Goal: Task Accomplishment & Management: Use online tool/utility

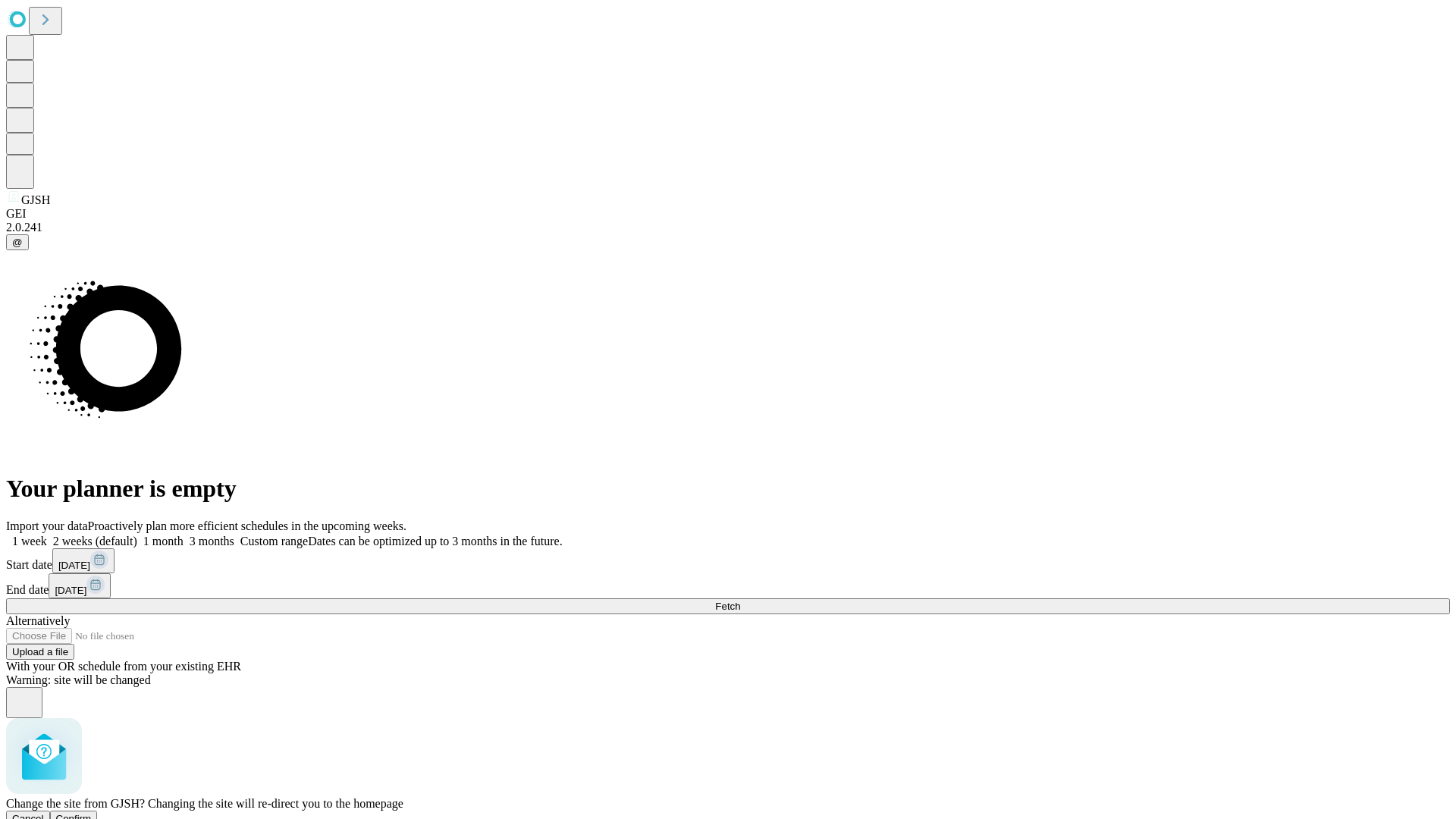
click at [91, 813] on span "Confirm" at bounding box center [74, 819] width 36 height 11
click at [184, 534] on label "1 month" at bounding box center [160, 541] width 46 height 13
click at [740, 600] on span "Fetch" at bounding box center [728, 606] width 25 height 11
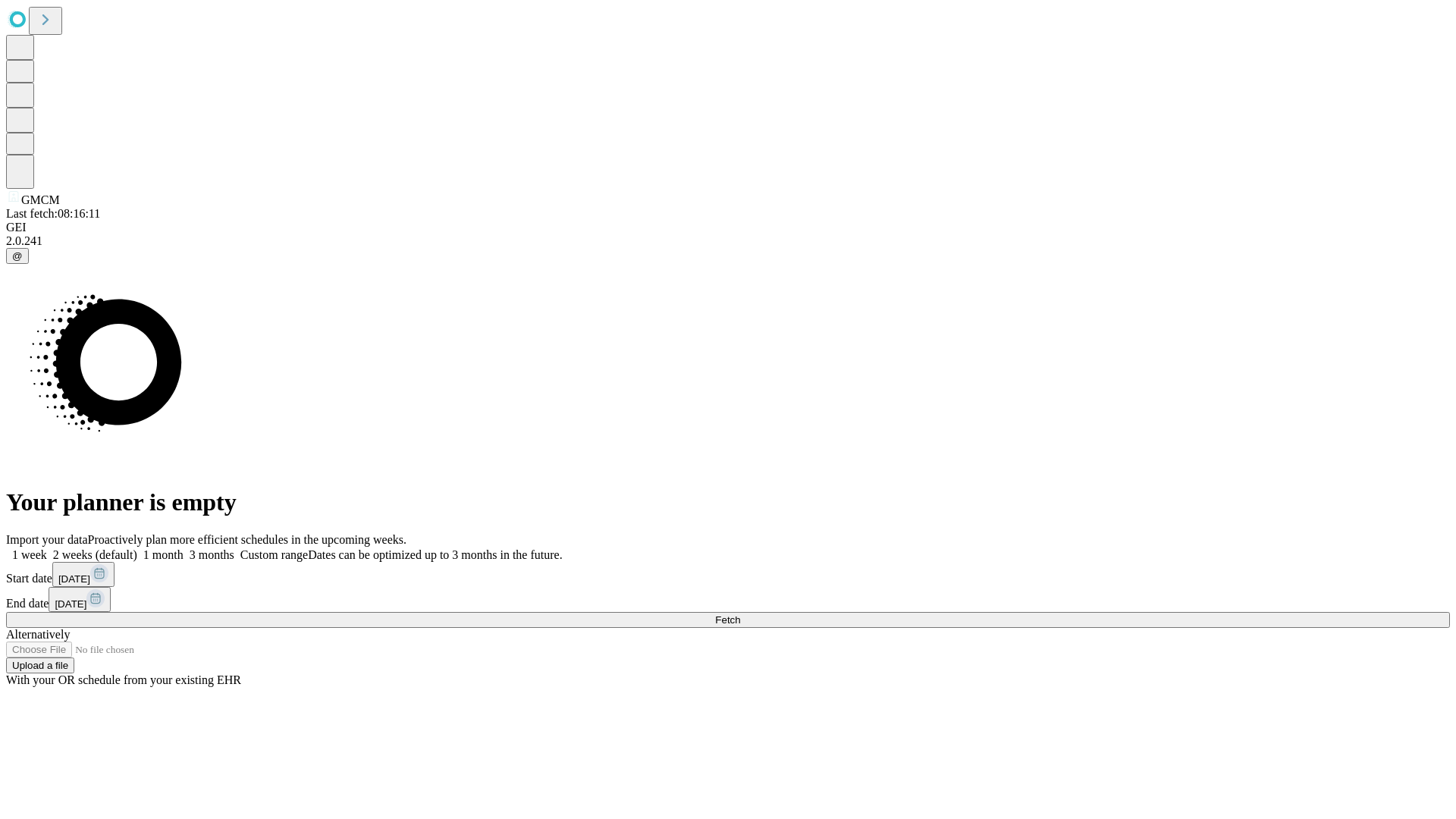
click at [184, 548] on label "1 month" at bounding box center [160, 555] width 46 height 13
click at [740, 614] on span "Fetch" at bounding box center [728, 620] width 25 height 11
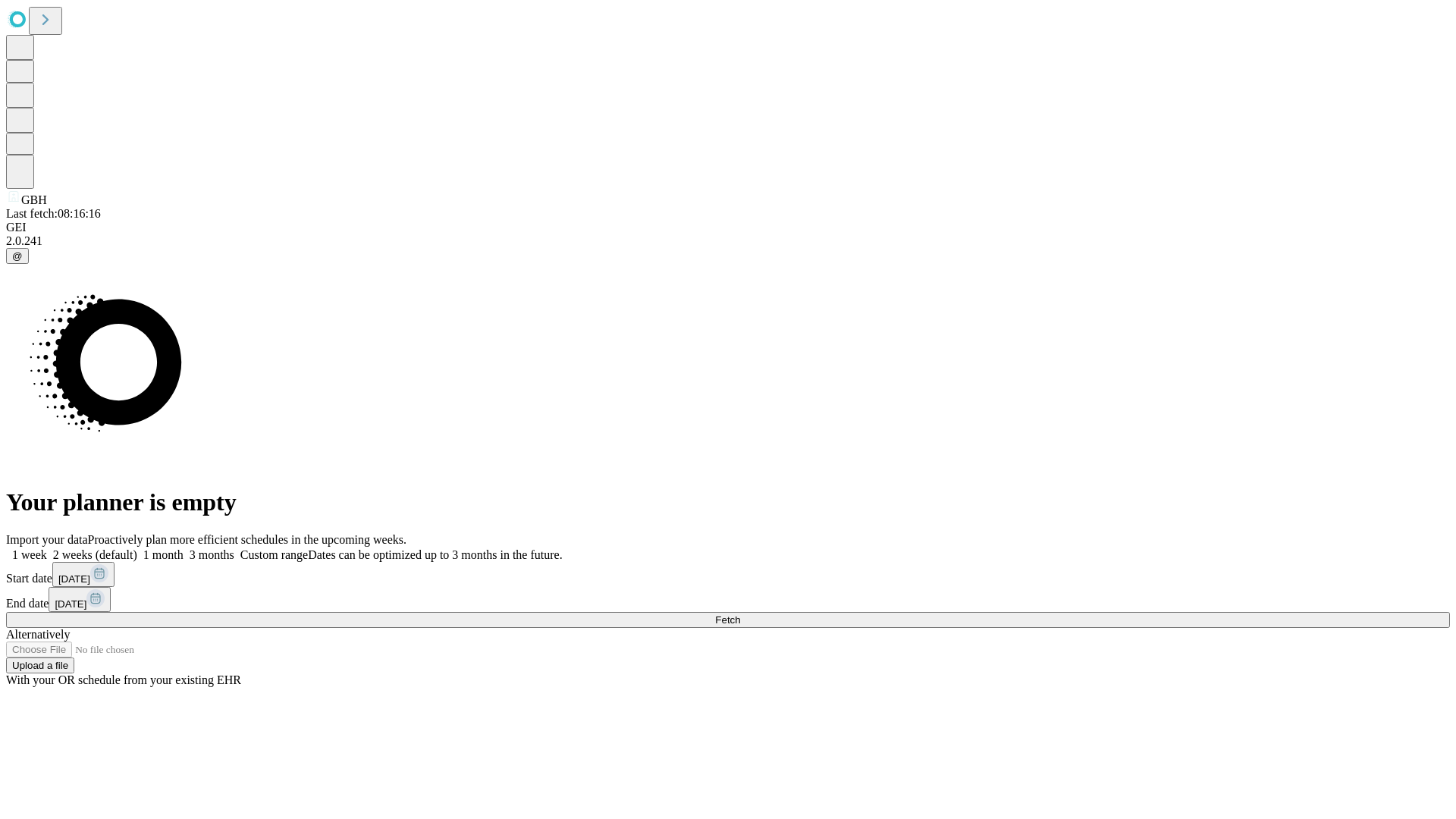
click at [184, 548] on label "1 month" at bounding box center [160, 555] width 46 height 13
click at [740, 614] on span "Fetch" at bounding box center [728, 620] width 25 height 11
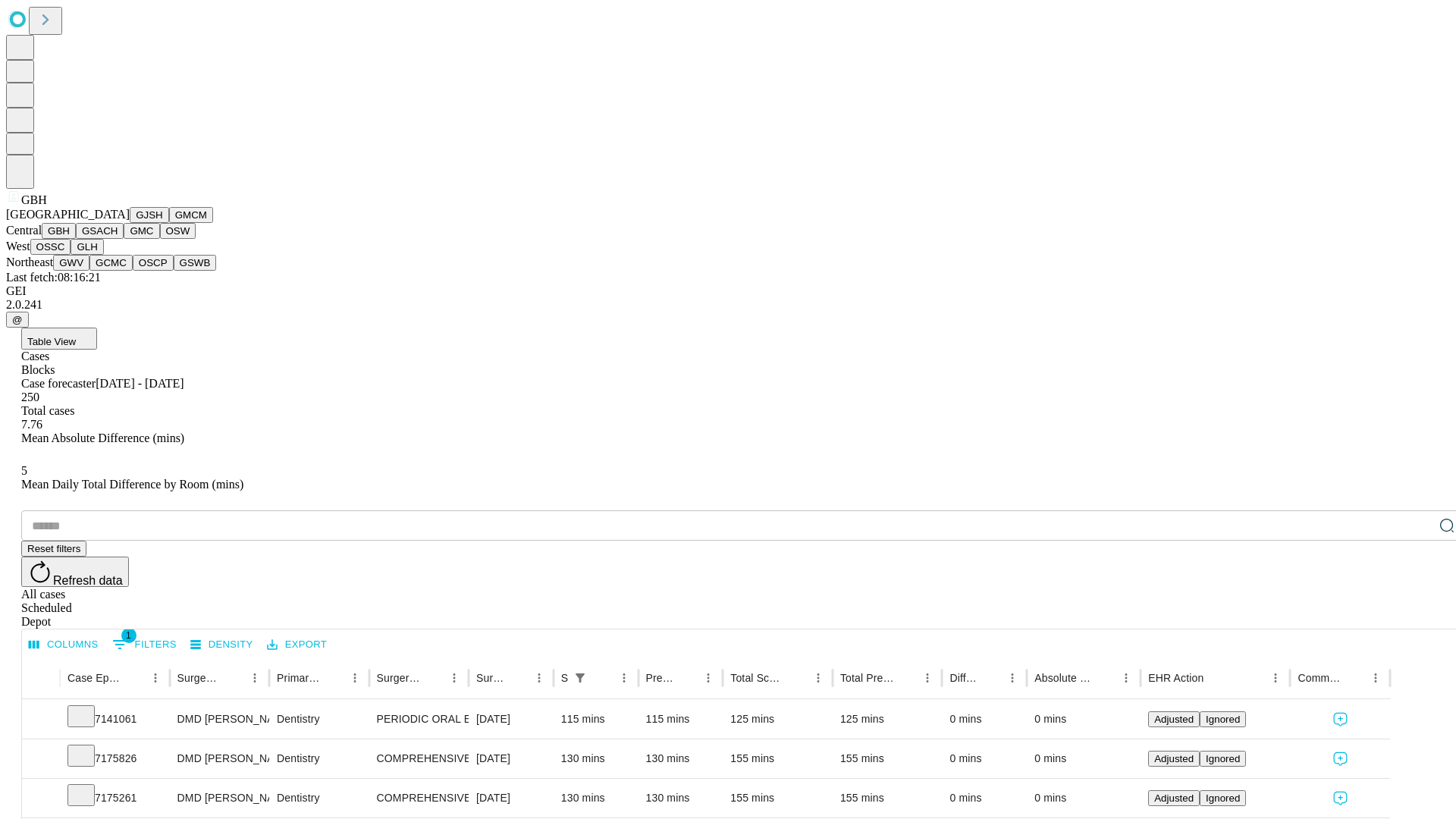
click at [117, 239] on button "GSACH" at bounding box center [100, 231] width 48 height 16
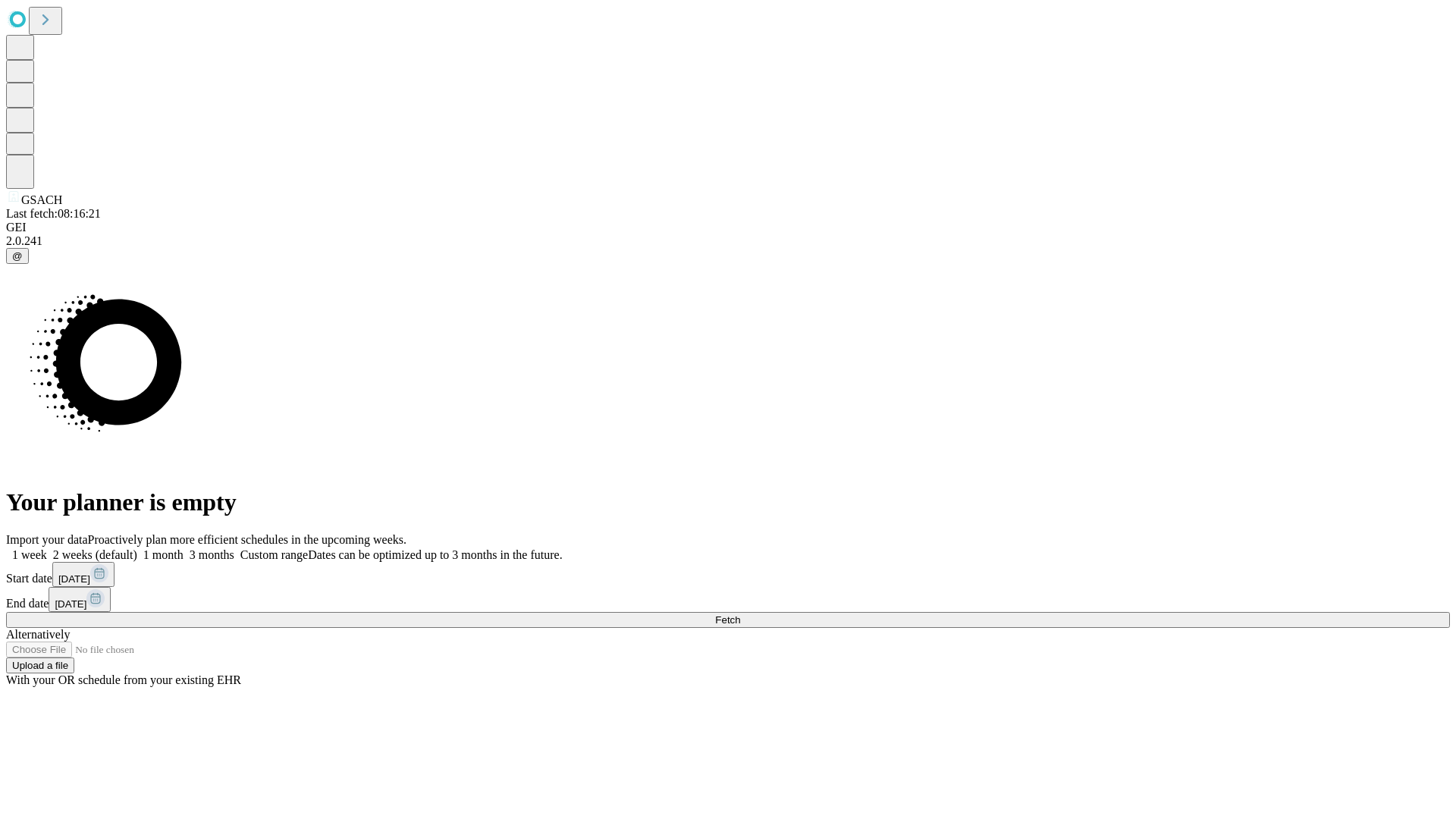
click at [740, 614] on span "Fetch" at bounding box center [728, 620] width 25 height 11
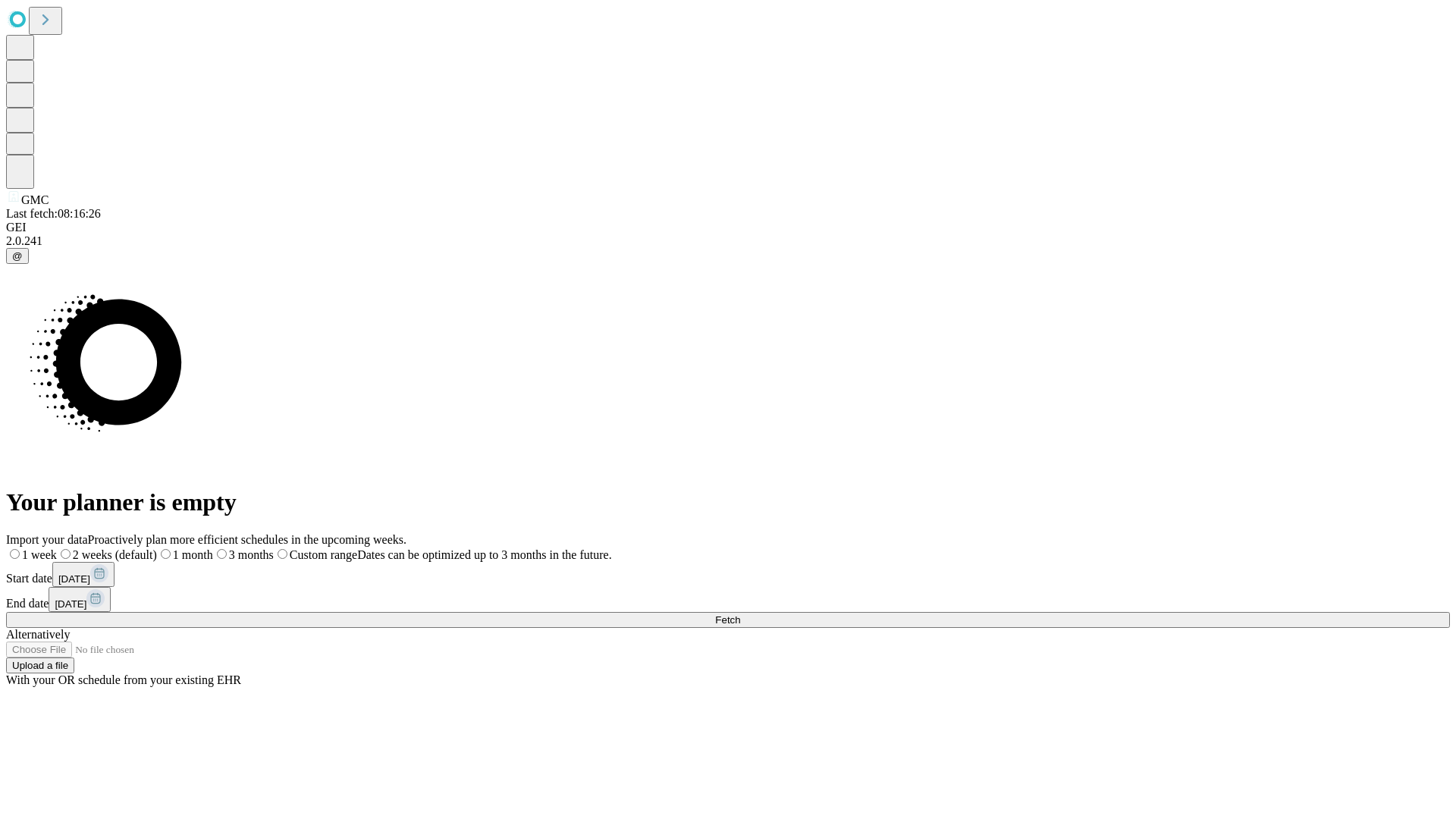
click at [213, 548] on label "1 month" at bounding box center [184, 555] width 56 height 13
click at [740, 614] on span "Fetch" at bounding box center [728, 620] width 25 height 11
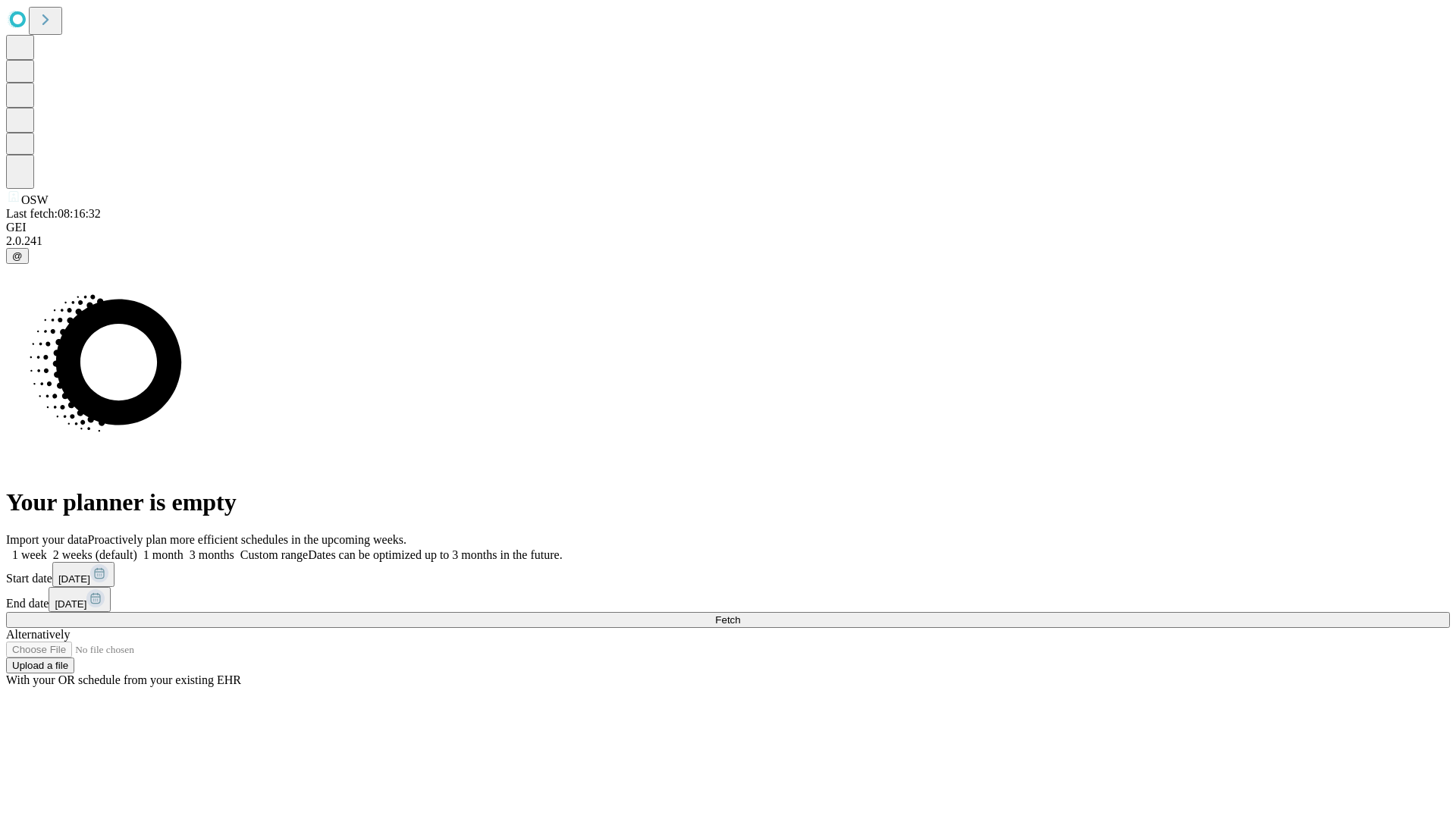
click at [184, 548] on label "1 month" at bounding box center [160, 555] width 46 height 13
click at [740, 614] on span "Fetch" at bounding box center [728, 620] width 25 height 11
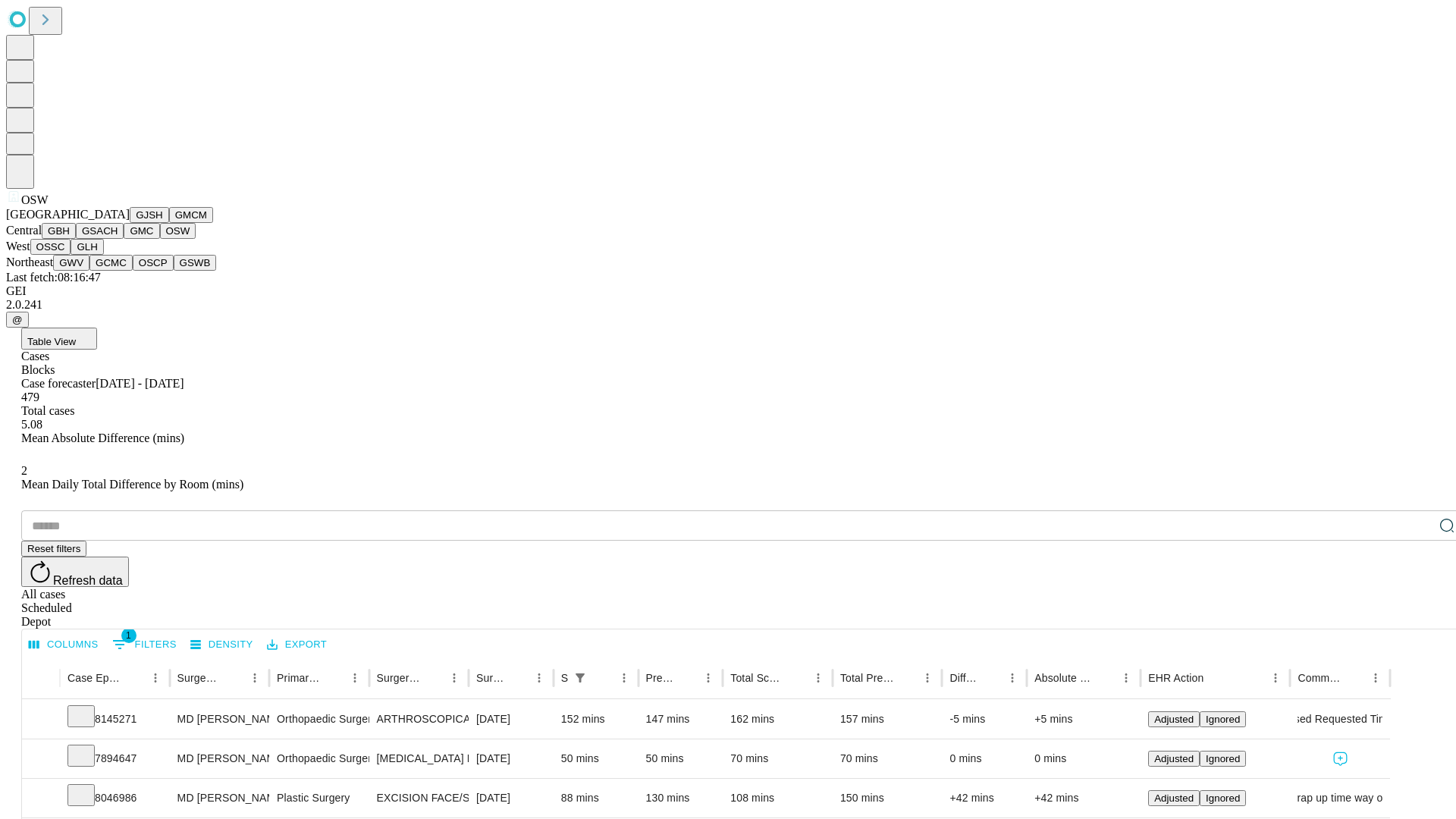
click at [71, 255] on button "OSSC" at bounding box center [51, 247] width 41 height 16
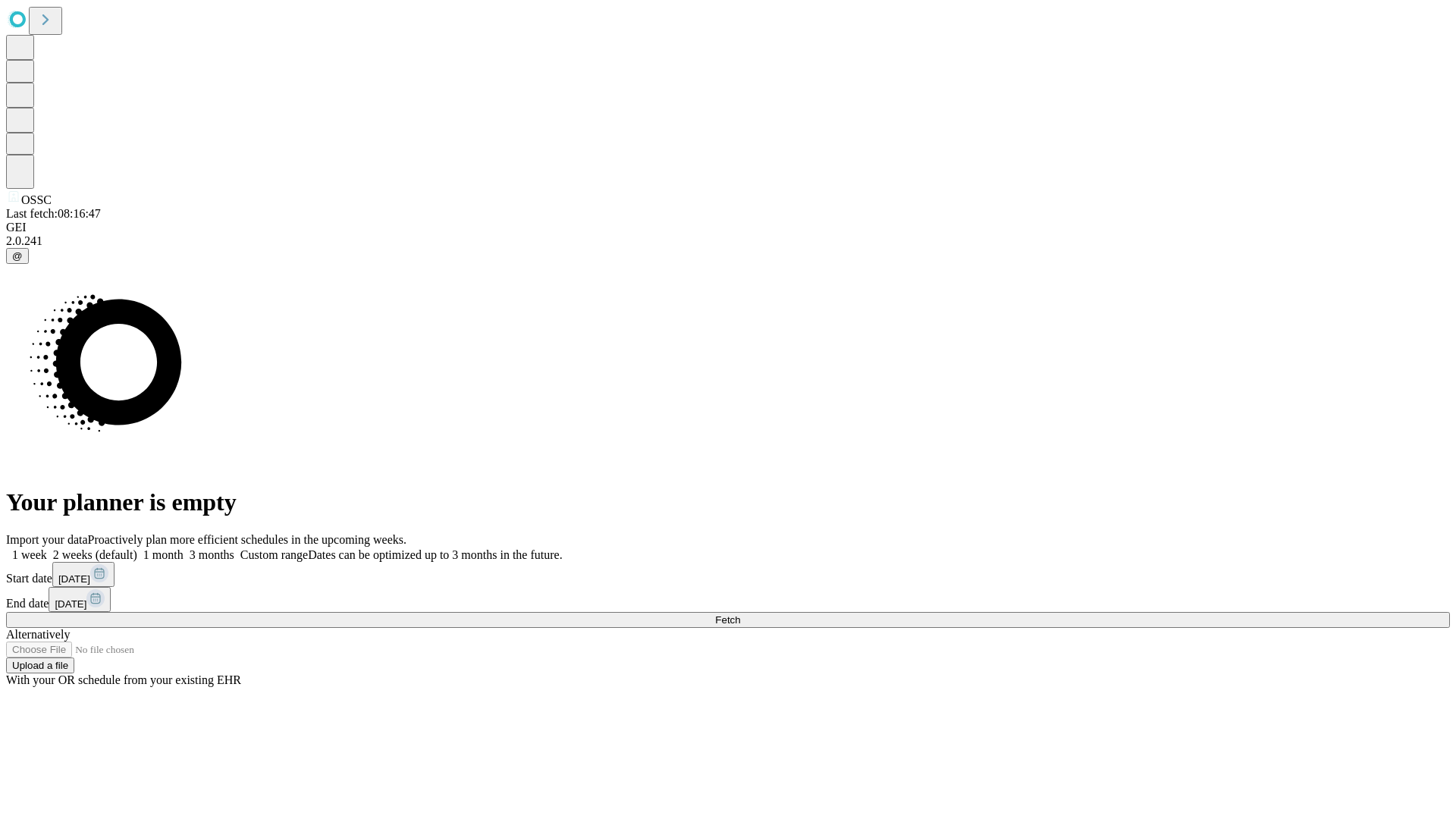
click at [184, 548] on label "1 month" at bounding box center [160, 555] width 46 height 13
click at [740, 614] on span "Fetch" at bounding box center [728, 620] width 25 height 11
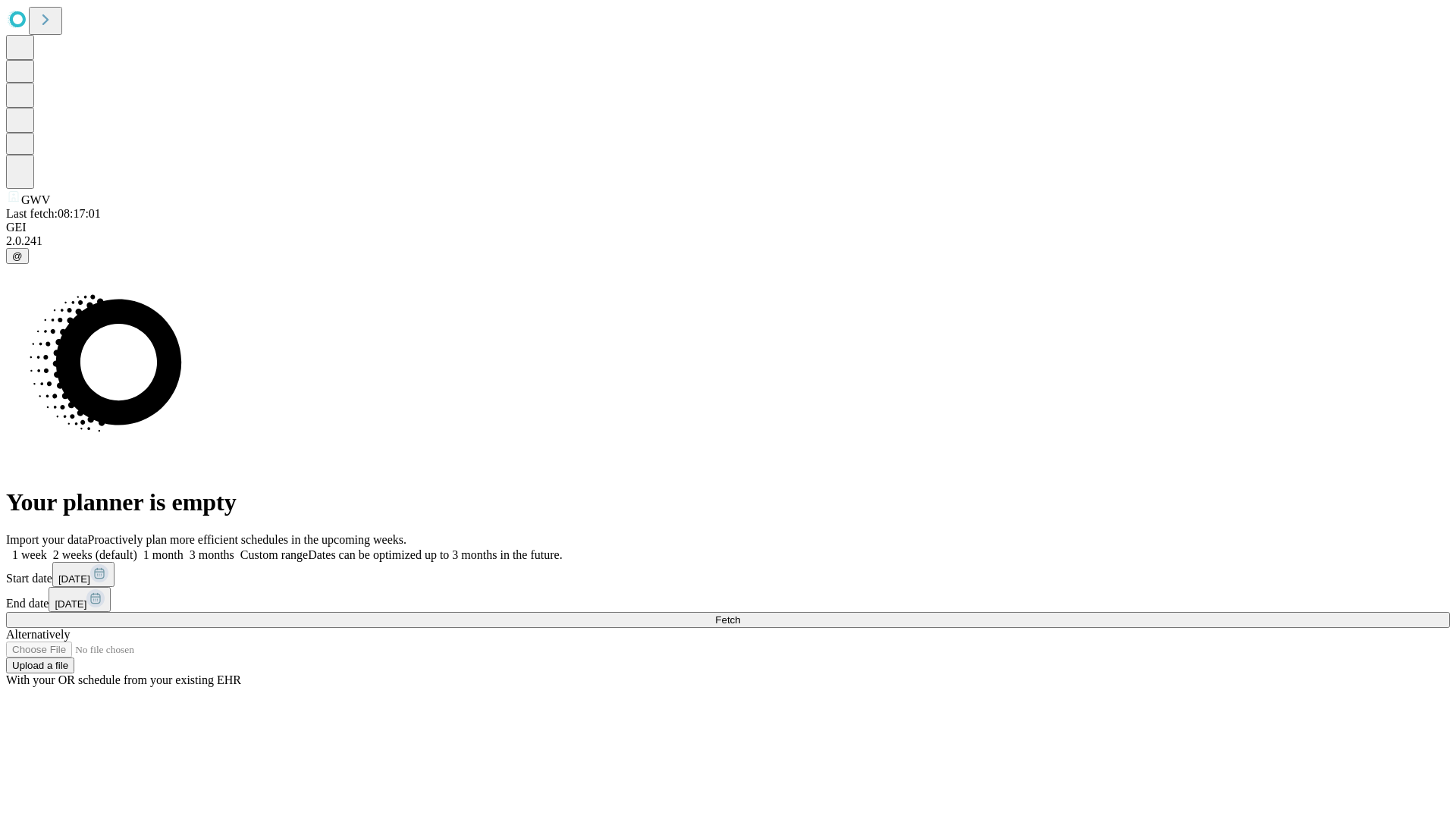
click at [184, 548] on label "1 month" at bounding box center [160, 555] width 46 height 13
click at [740, 614] on span "Fetch" at bounding box center [728, 620] width 25 height 11
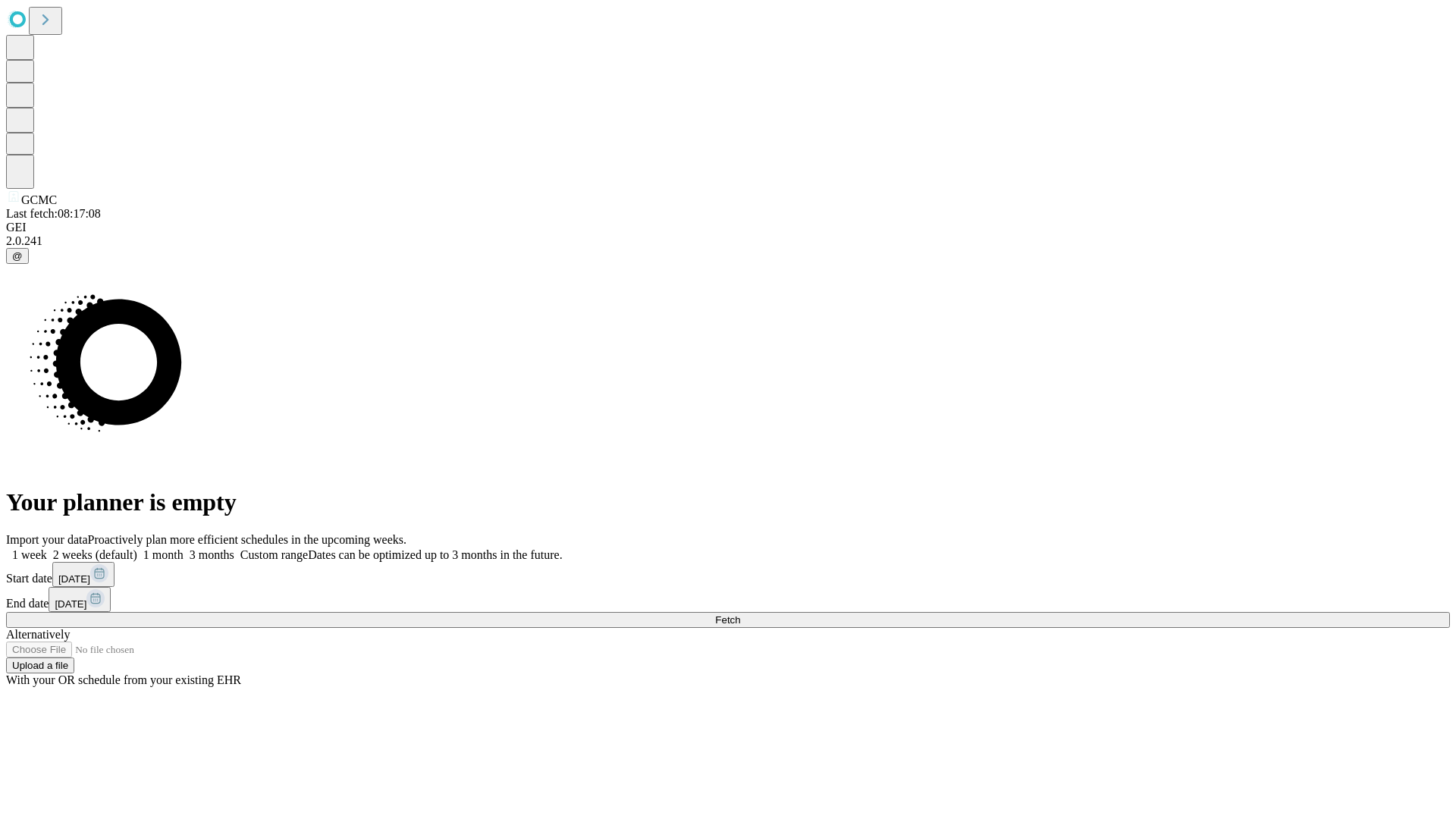
click at [740, 614] on span "Fetch" at bounding box center [728, 620] width 25 height 11
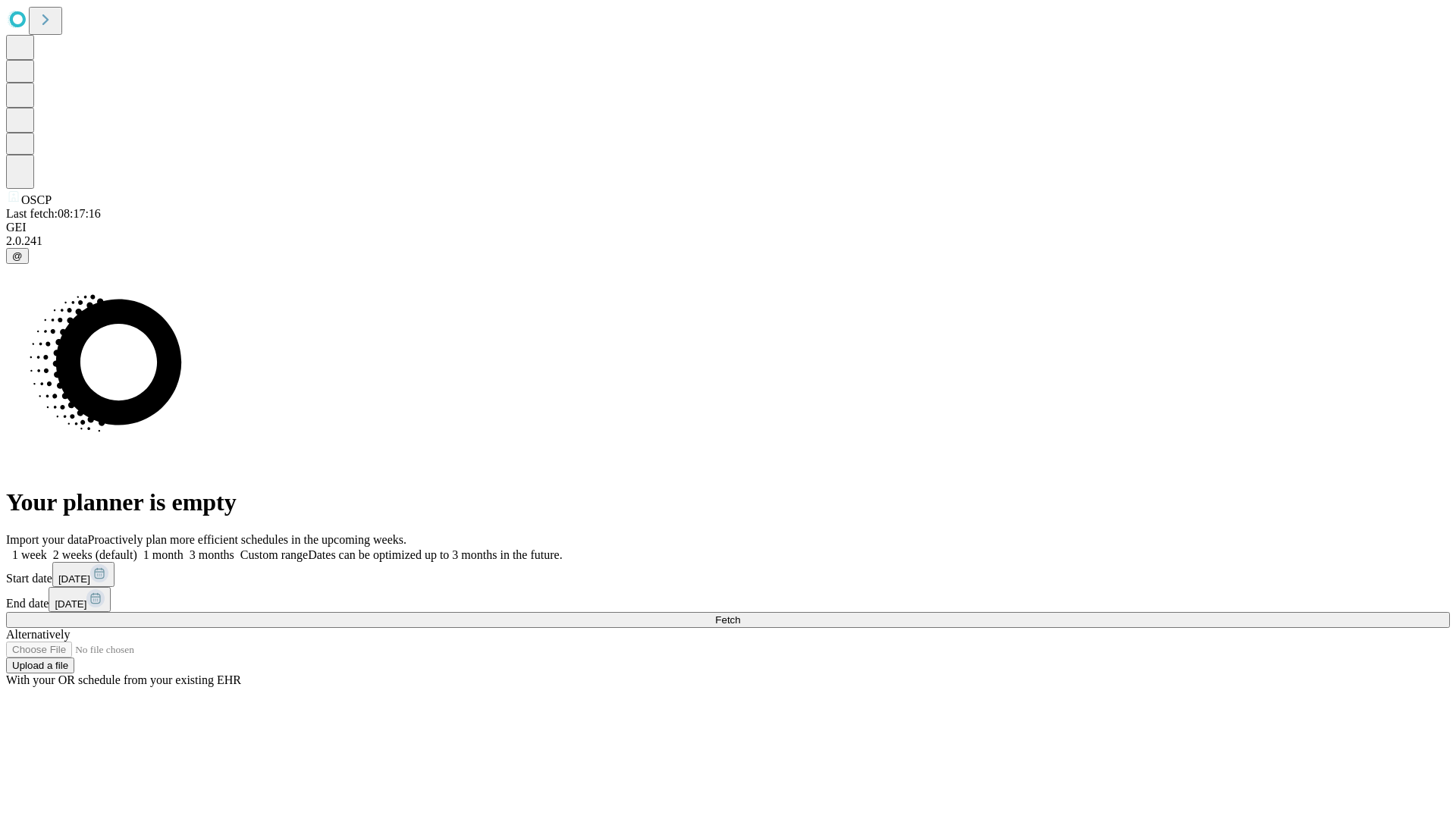
click at [184, 548] on label "1 month" at bounding box center [160, 555] width 46 height 13
click at [740, 614] on span "Fetch" at bounding box center [728, 620] width 25 height 11
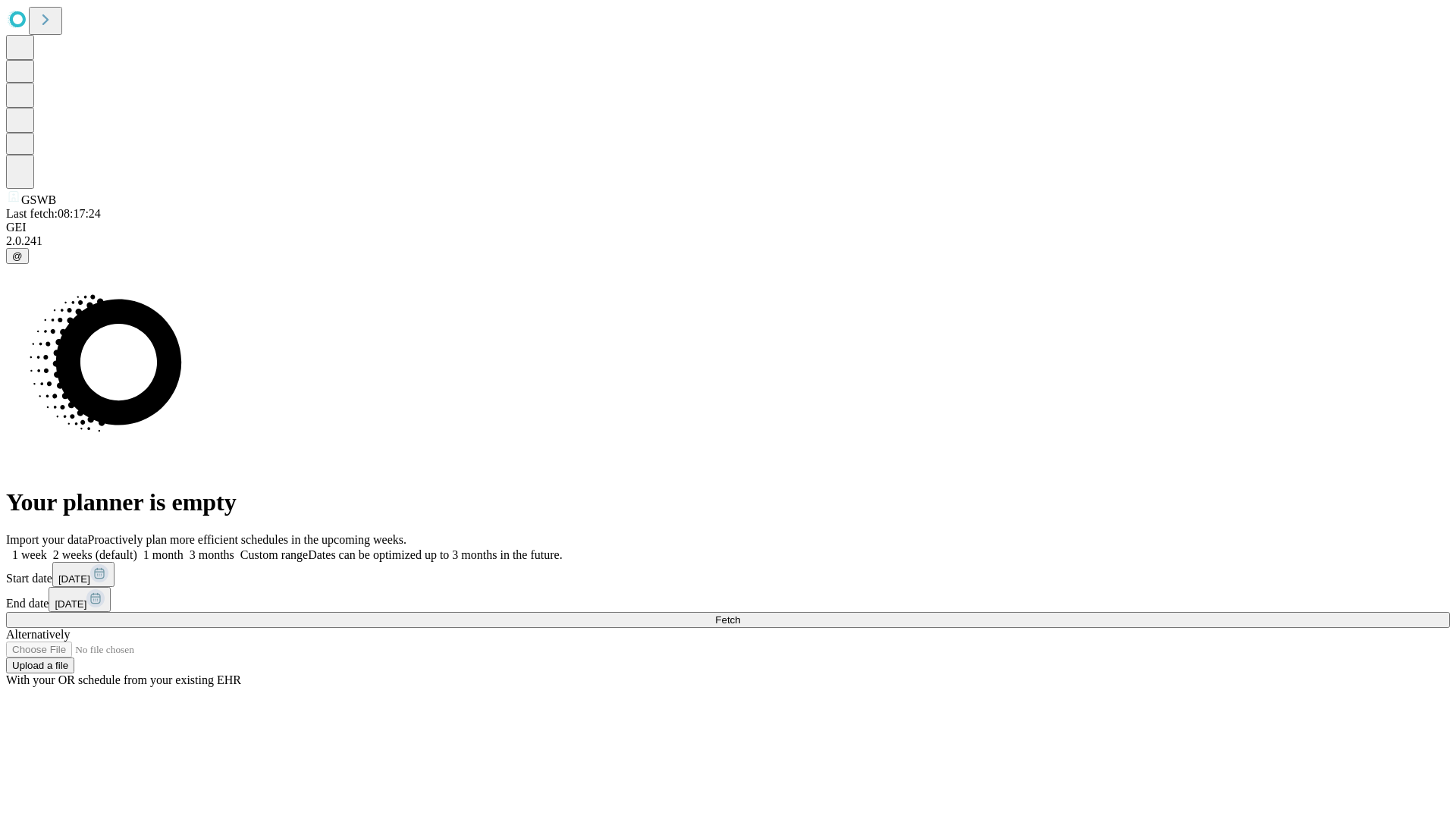
click at [184, 548] on label "1 month" at bounding box center [160, 555] width 46 height 13
click at [740, 614] on span "Fetch" at bounding box center [728, 620] width 25 height 11
